Goal: Task Accomplishment & Management: Use online tool/utility

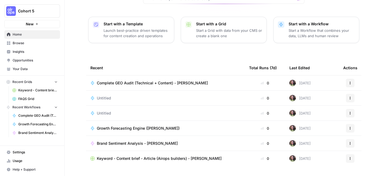
scroll to position [72, 0]
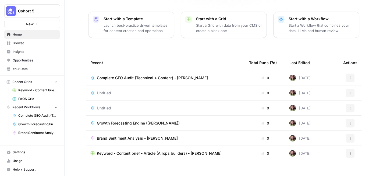
click at [353, 73] on button "Actions" at bounding box center [350, 77] width 9 height 9
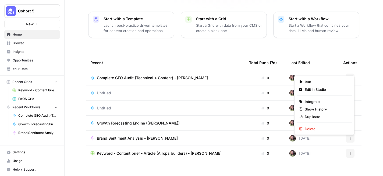
click at [221, 40] on div "[PERSON_NAME], let's start your next content workflow Start with a Template Lau…" at bounding box center [224, 56] width 319 height 256
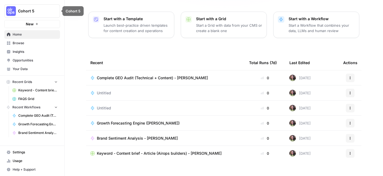
scroll to position [0, 0]
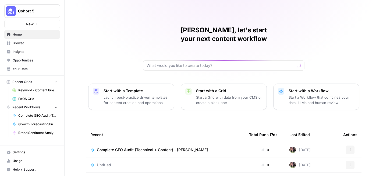
click at [42, 7] on button "Cohort 5" at bounding box center [32, 10] width 56 height 13
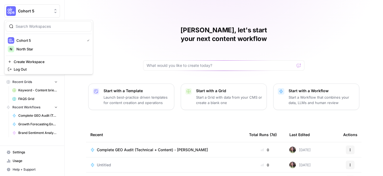
click at [122, 45] on div "[PERSON_NAME], let's start your next content workflow Start with a Template Lau…" at bounding box center [224, 128] width 319 height 256
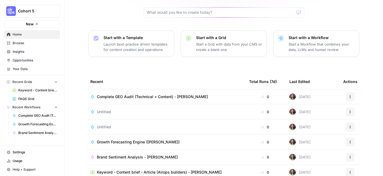
scroll to position [72, 0]
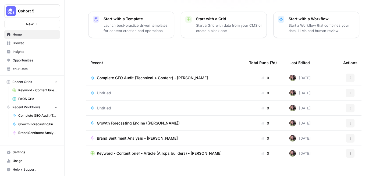
click at [358, 70] on td "Actions" at bounding box center [350, 77] width 23 height 15
click at [353, 73] on button "Actions" at bounding box center [350, 77] width 9 height 9
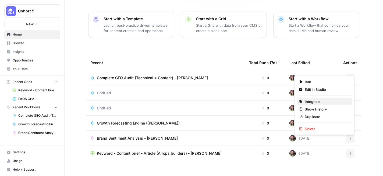
click at [315, 103] on span "Integrate" at bounding box center [326, 101] width 43 height 5
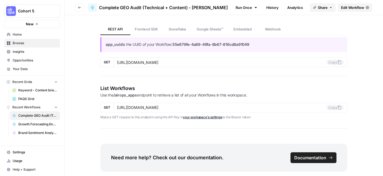
scroll to position [615, 0]
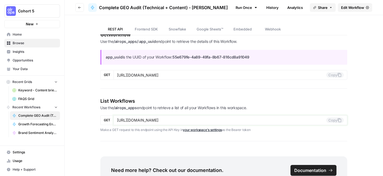
click at [338, 122] on icon at bounding box center [339, 120] width 4 height 4
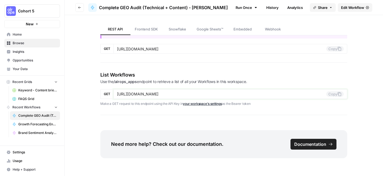
scroll to position [643, 0]
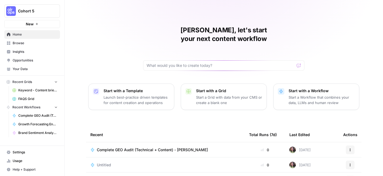
scroll to position [72, 0]
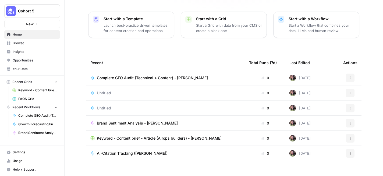
click at [27, 150] on span "Settings" at bounding box center [35, 152] width 45 height 5
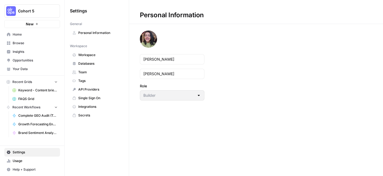
click at [98, 55] on span "Workspace" at bounding box center [99, 54] width 43 height 5
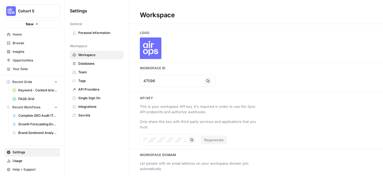
click at [25, 35] on span "Home" at bounding box center [35, 34] width 45 height 5
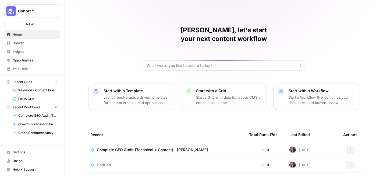
click at [35, 8] on button "Cohort 5" at bounding box center [32, 10] width 56 height 13
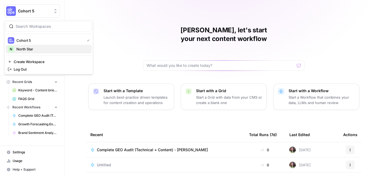
click at [38, 49] on span "North Star" at bounding box center [51, 48] width 71 height 5
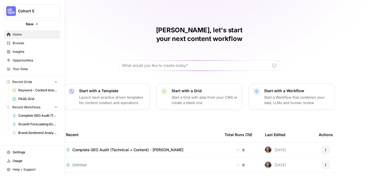
click at [4, 12] on div "Cohort 5 New" at bounding box center [32, 14] width 64 height 28
click at [38, 14] on button "Cohort 5" at bounding box center [32, 10] width 56 height 13
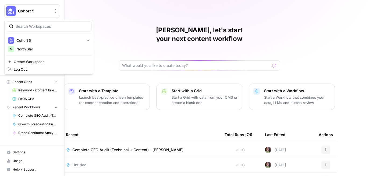
click at [64, 12] on icon "button" at bounding box center [65, 11] width 4 height 4
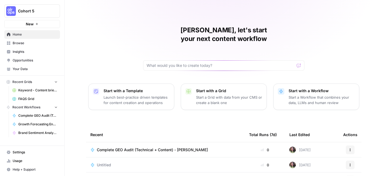
click at [138, 147] on span "Complete GEO Audit (Technical + Content) - [PERSON_NAME]" at bounding box center [152, 149] width 111 height 5
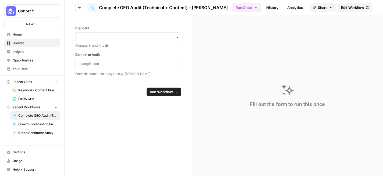
click at [351, 8] on span "Edit Workflow" at bounding box center [352, 7] width 23 height 5
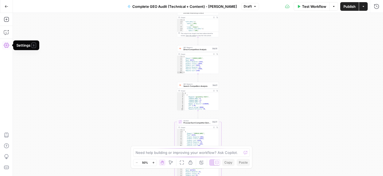
click at [4, 46] on icon "button" at bounding box center [6, 45] width 5 height 5
